Goal: Information Seeking & Learning: Learn about a topic

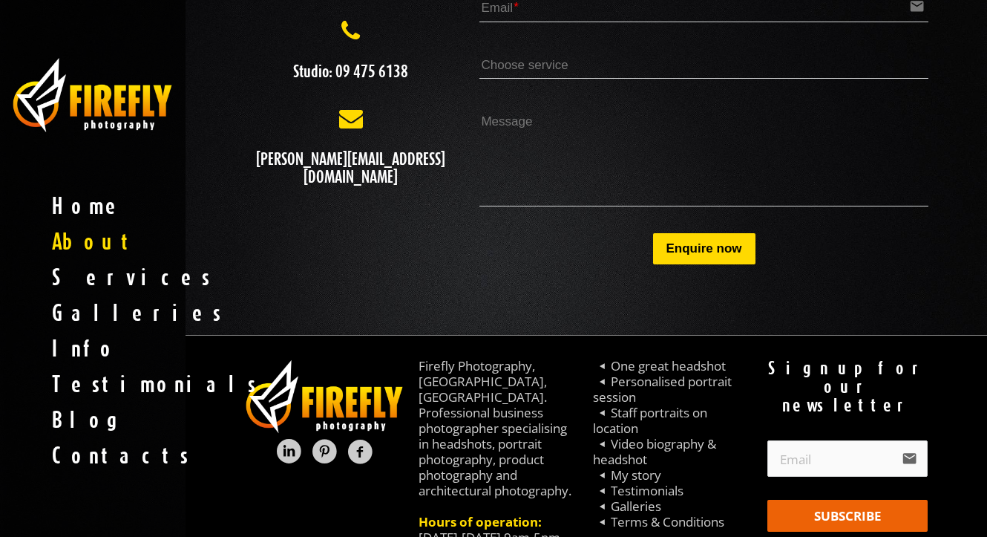
scroll to position [3201, 0]
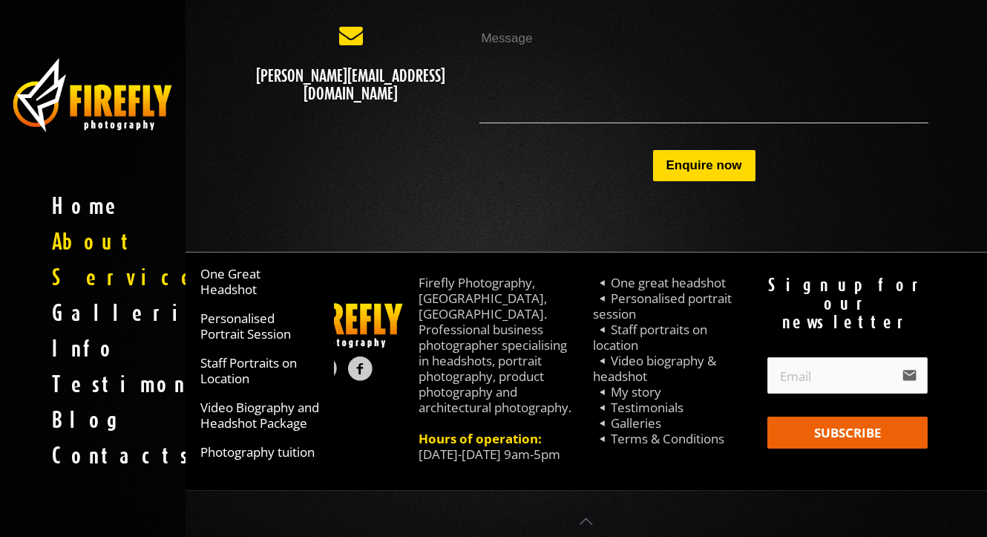
click at [100, 281] on span "Services" at bounding box center [93, 277] width 186 height 36
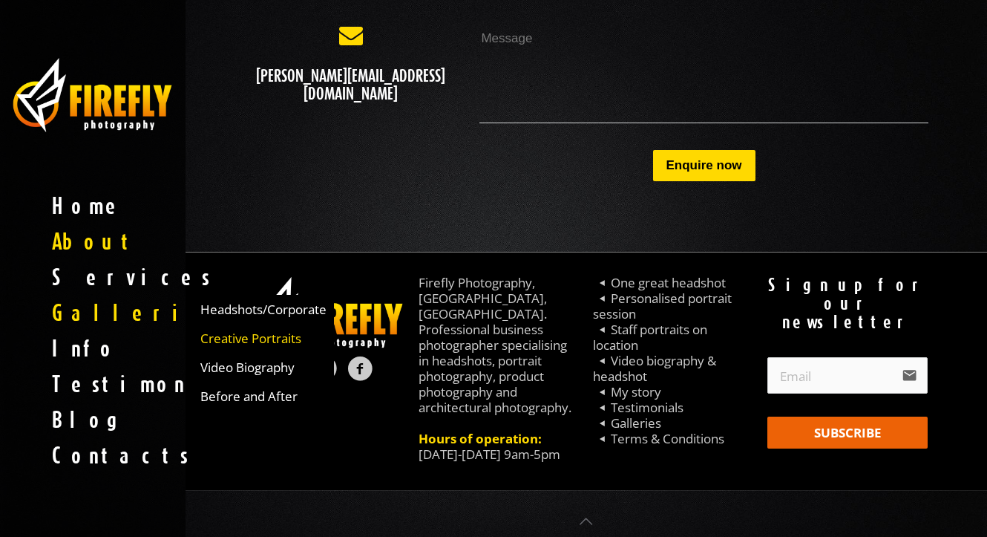
click at [249, 339] on span "Creative Portraits" at bounding box center [250, 338] width 101 height 16
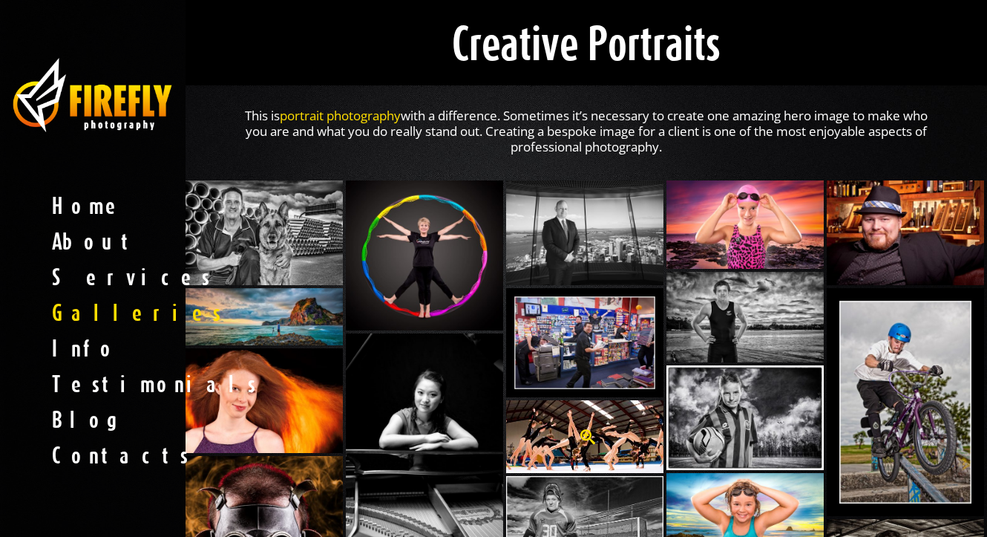
click at [592, 439] on span at bounding box center [587, 436] width 21 height 15
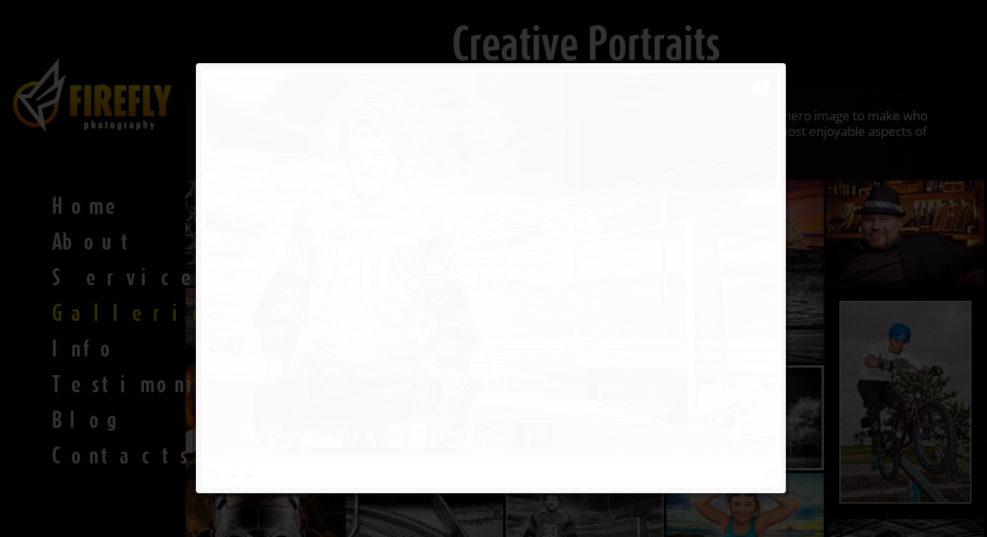
click at [769, 471] on div "Expand next previous Previous Next Play Previous 16/18 Next Close" at bounding box center [491, 278] width 579 height 418
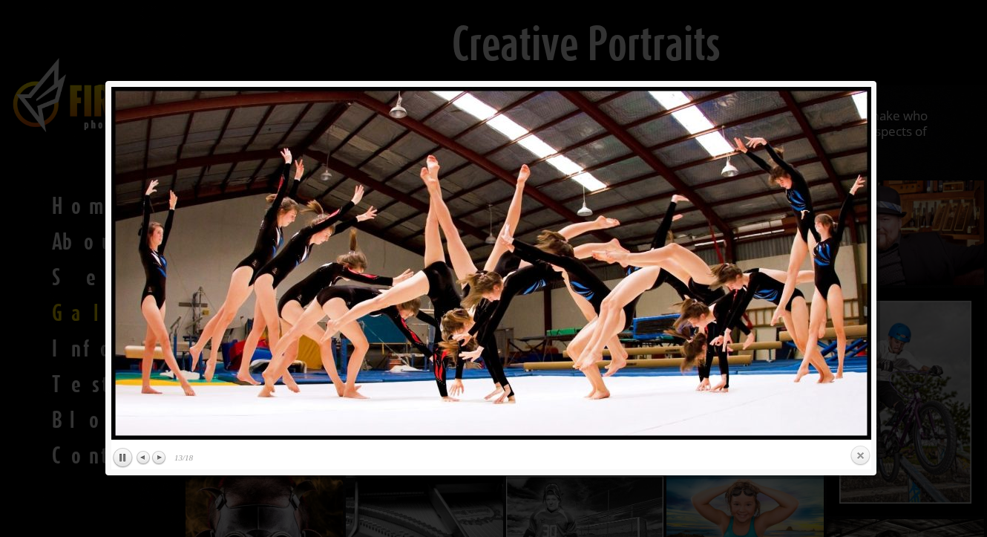
click at [860, 455] on link "Close" at bounding box center [860, 456] width 22 height 22
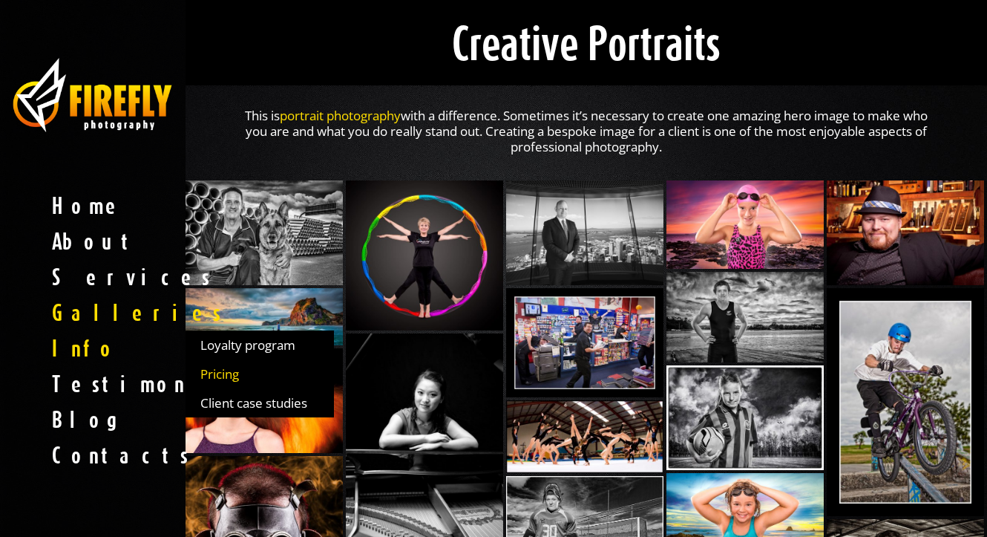
click at [223, 373] on span "Pricing" at bounding box center [219, 374] width 39 height 16
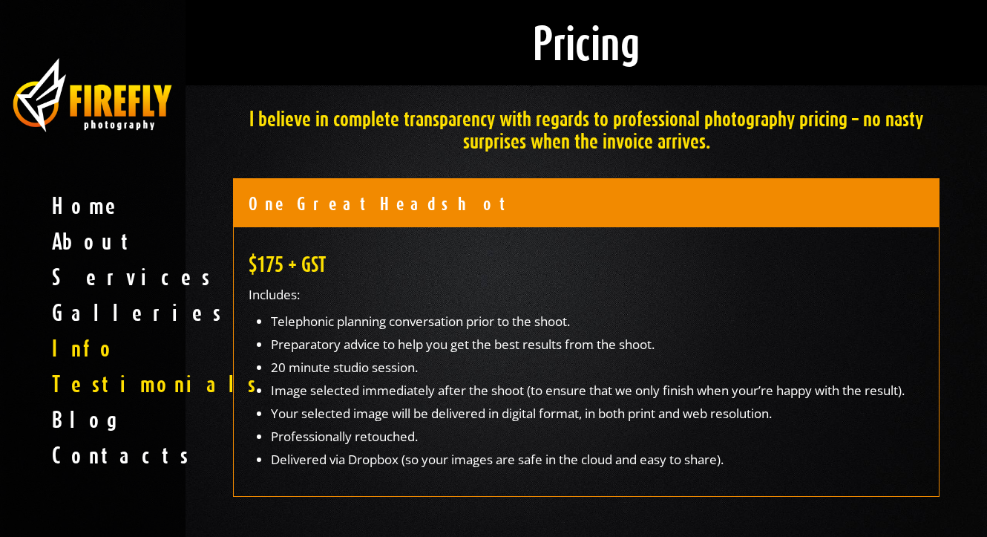
click at [122, 382] on span "Testimonials" at bounding box center [93, 384] width 186 height 36
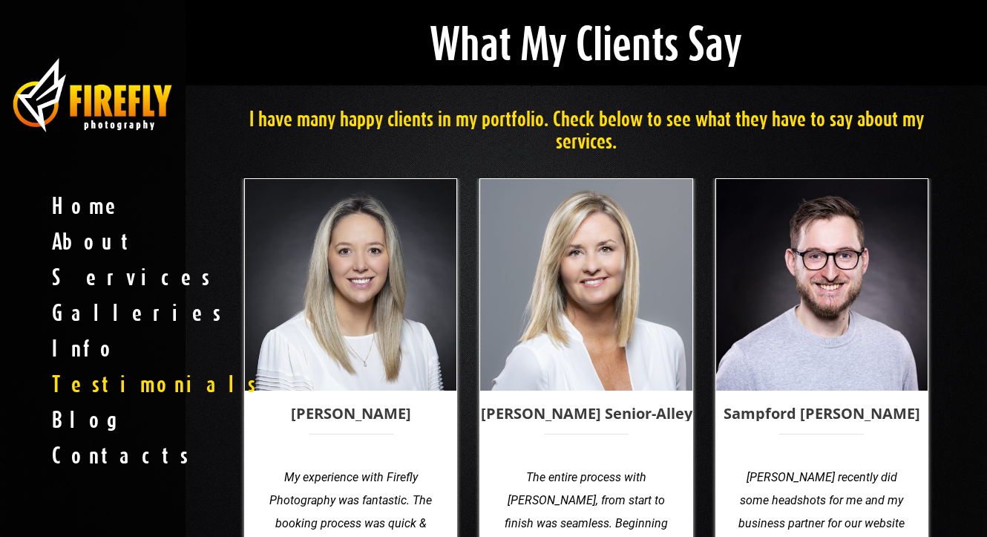
click at [78, 194] on span "Home" at bounding box center [93, 206] width 186 height 36
